Goal: Task Accomplishment & Management: Manage account settings

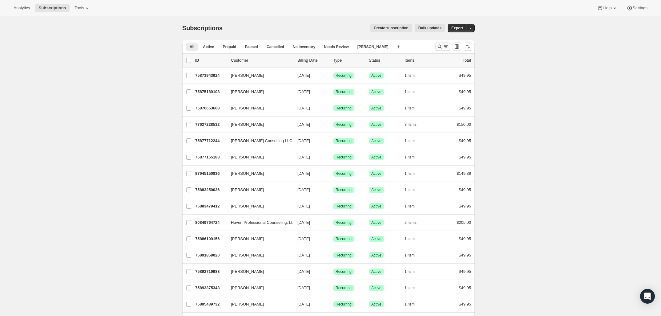
click at [438, 48] on icon "Search and filter results" at bounding box center [440, 46] width 6 height 6
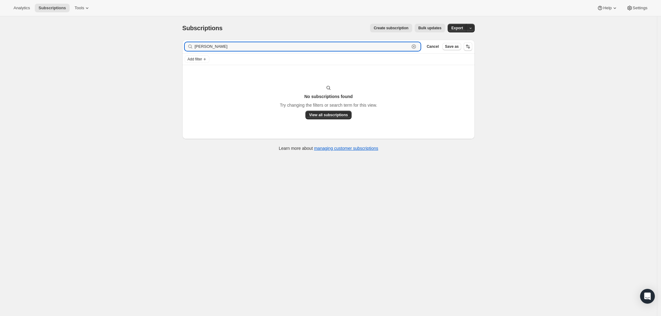
drag, startPoint x: 239, startPoint y: 46, endPoint x: 83, endPoint y: 23, distance: 158.0
click at [85, 23] on div "Subscriptions. This page is ready Subscriptions Create subscription Bulk update…" at bounding box center [328, 174] width 657 height 316
click at [200, 45] on input "[PERSON_NAME]" at bounding box center [302, 46] width 215 height 9
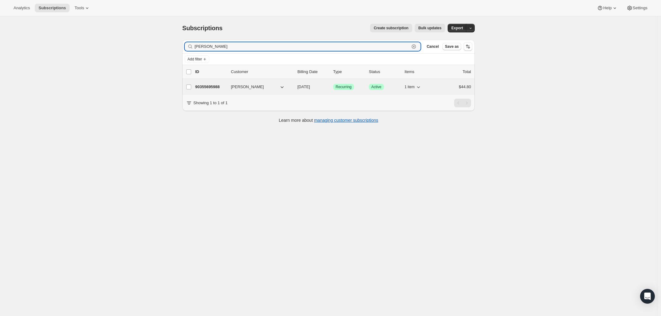
type input "[PERSON_NAME]"
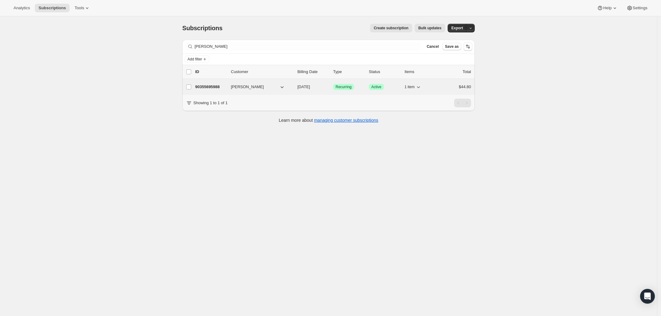
click at [210, 86] on p "90355695988" at bounding box center [210, 87] width 31 height 6
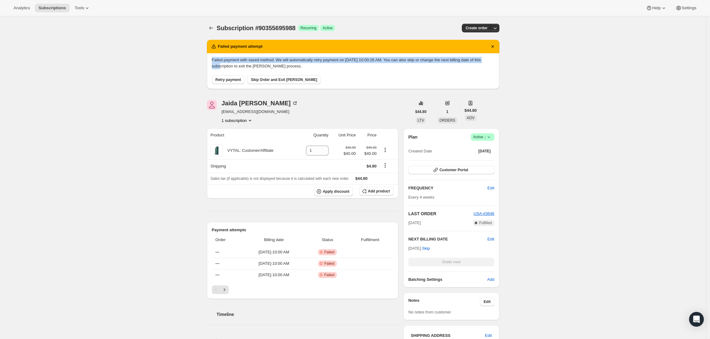
drag, startPoint x: 710, startPoint y: 47, endPoint x: 711, endPoint y: 59, distance: 12.1
click at [661, 59] on html "Analytics Subscriptions Tools Help Settings Skip to content Subscription #90355…" at bounding box center [355, 169] width 710 height 339
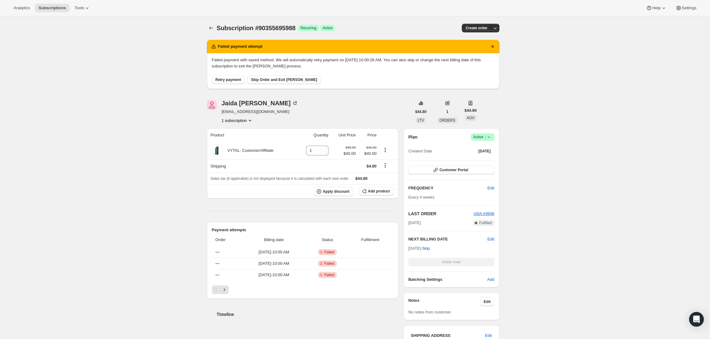
click at [491, 137] on icon at bounding box center [489, 137] width 6 height 6
click at [478, 151] on span "Pause subscription" at bounding box center [484, 149] width 34 height 5
